Goal: Information Seeking & Learning: Learn about a topic

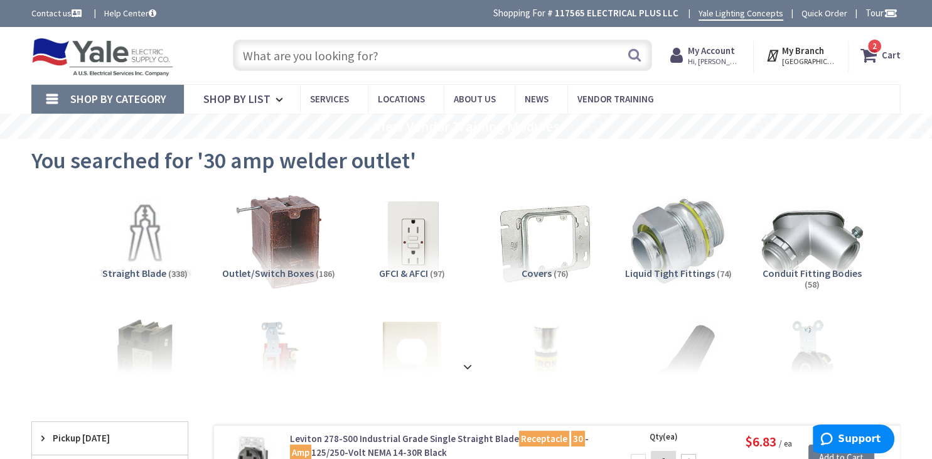
click at [383, 54] on input "text" at bounding box center [442, 55] width 419 height 31
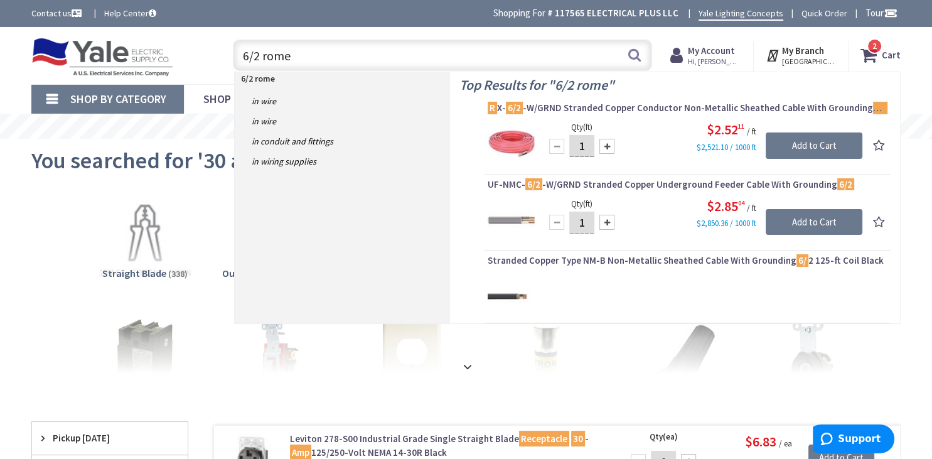
type input "6/2 romex"
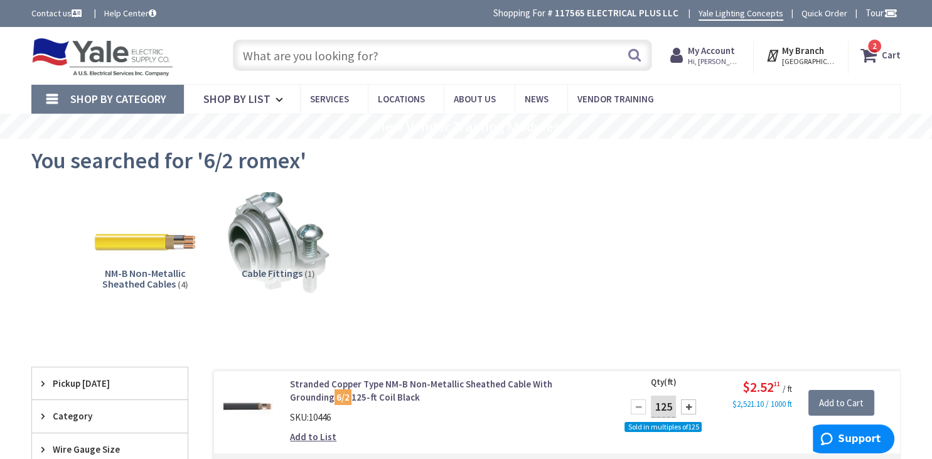
click at [412, 56] on input "text" at bounding box center [442, 55] width 419 height 31
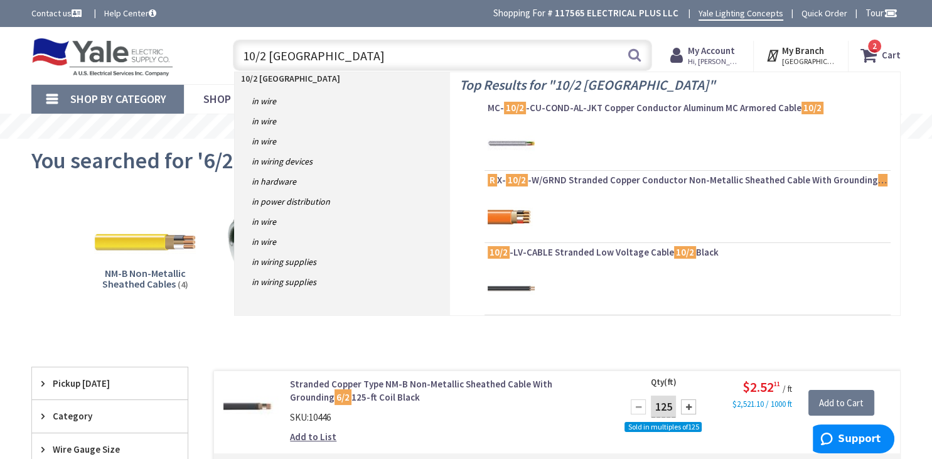
type input "10/2 romex"
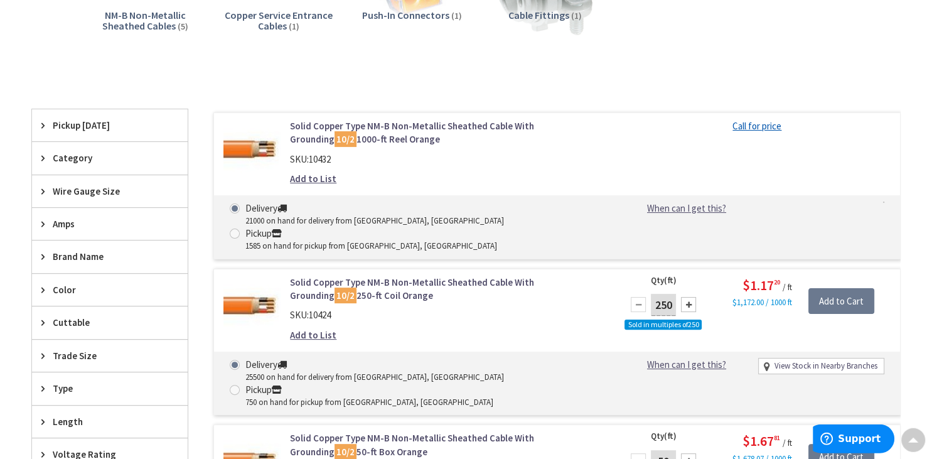
scroll to position [265, 0]
